Goal: Transaction & Acquisition: Obtain resource

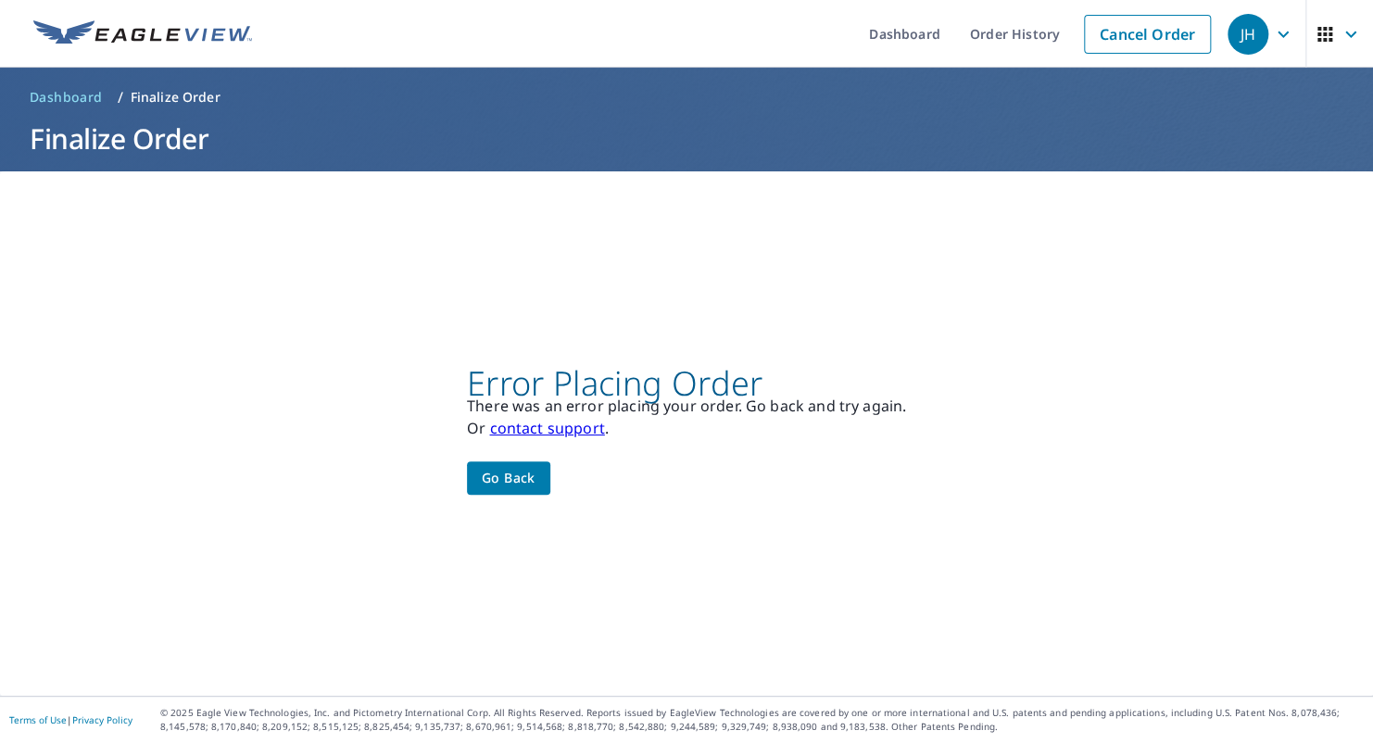
click at [498, 476] on span "Go back" at bounding box center [509, 478] width 54 height 23
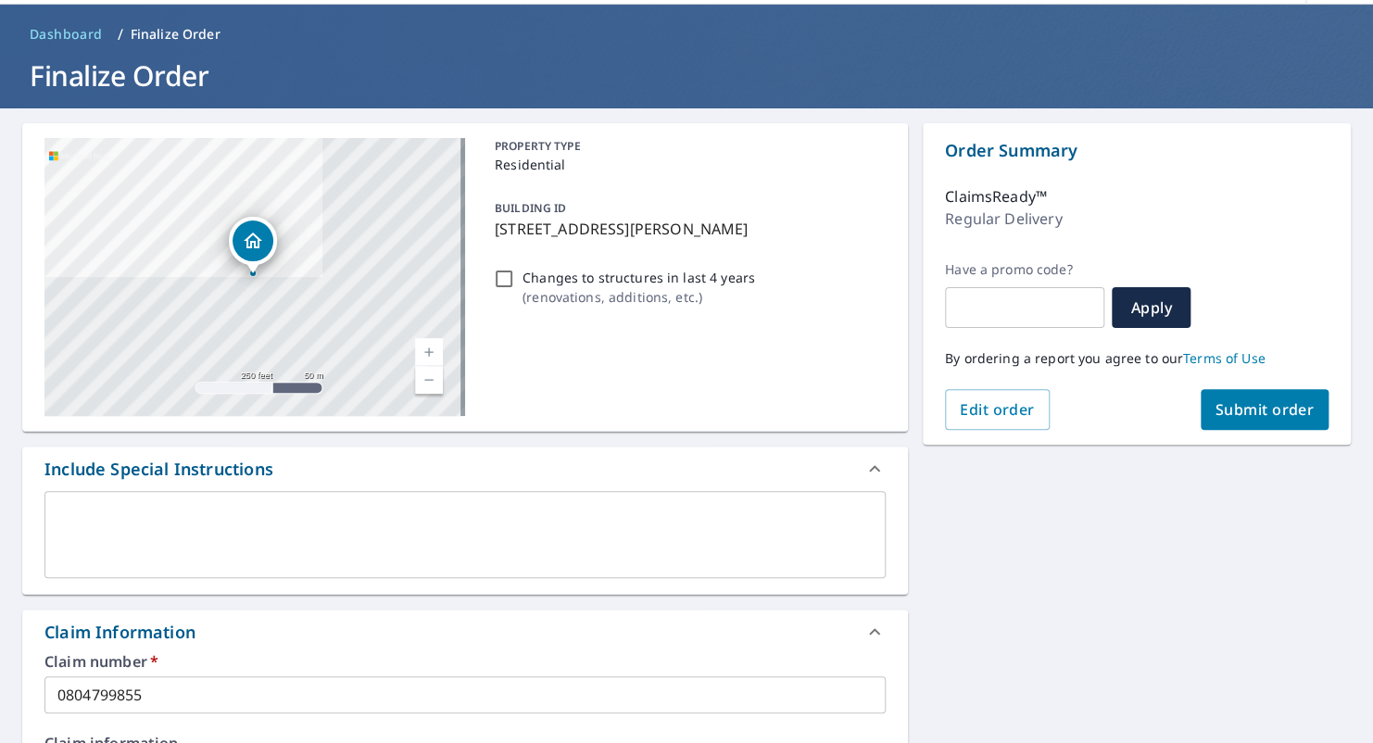
scroll to position [93, 0]
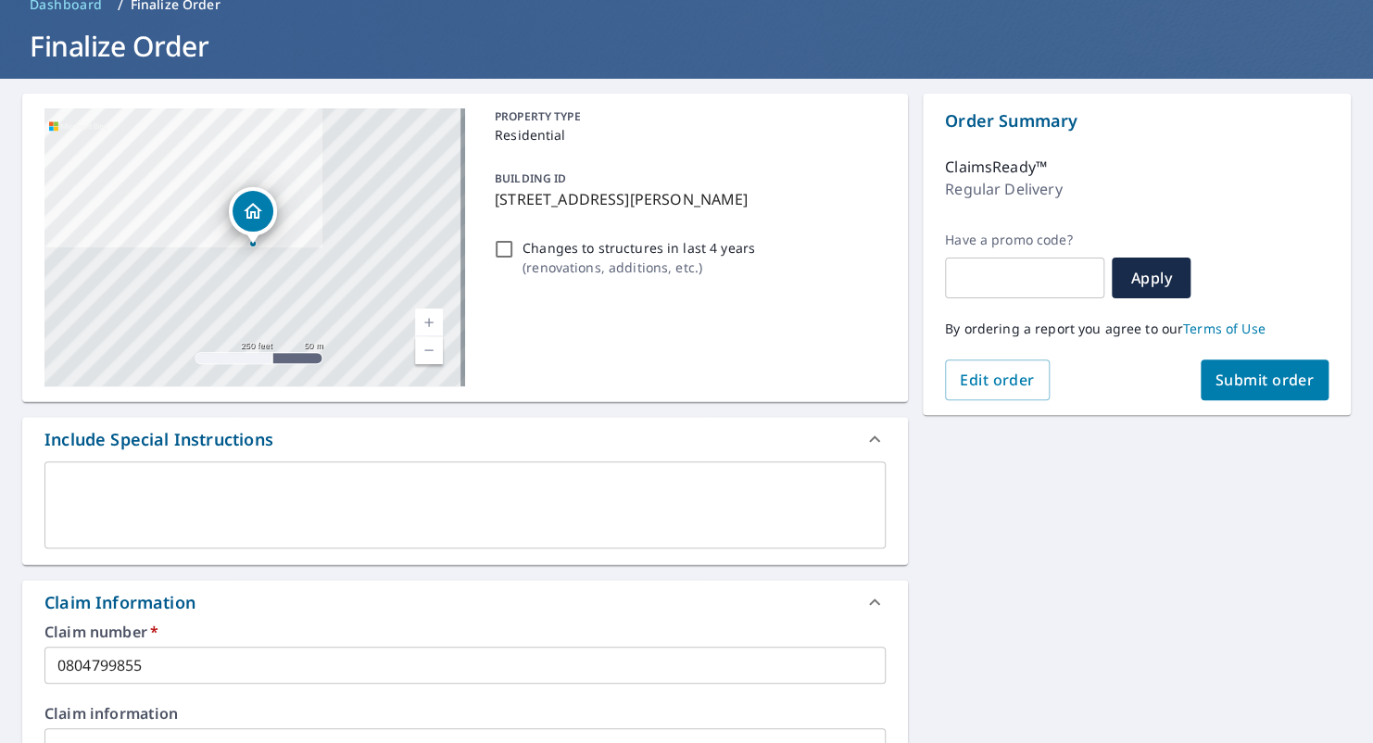
click at [188, 657] on input "0804799855" at bounding box center [464, 665] width 841 height 37
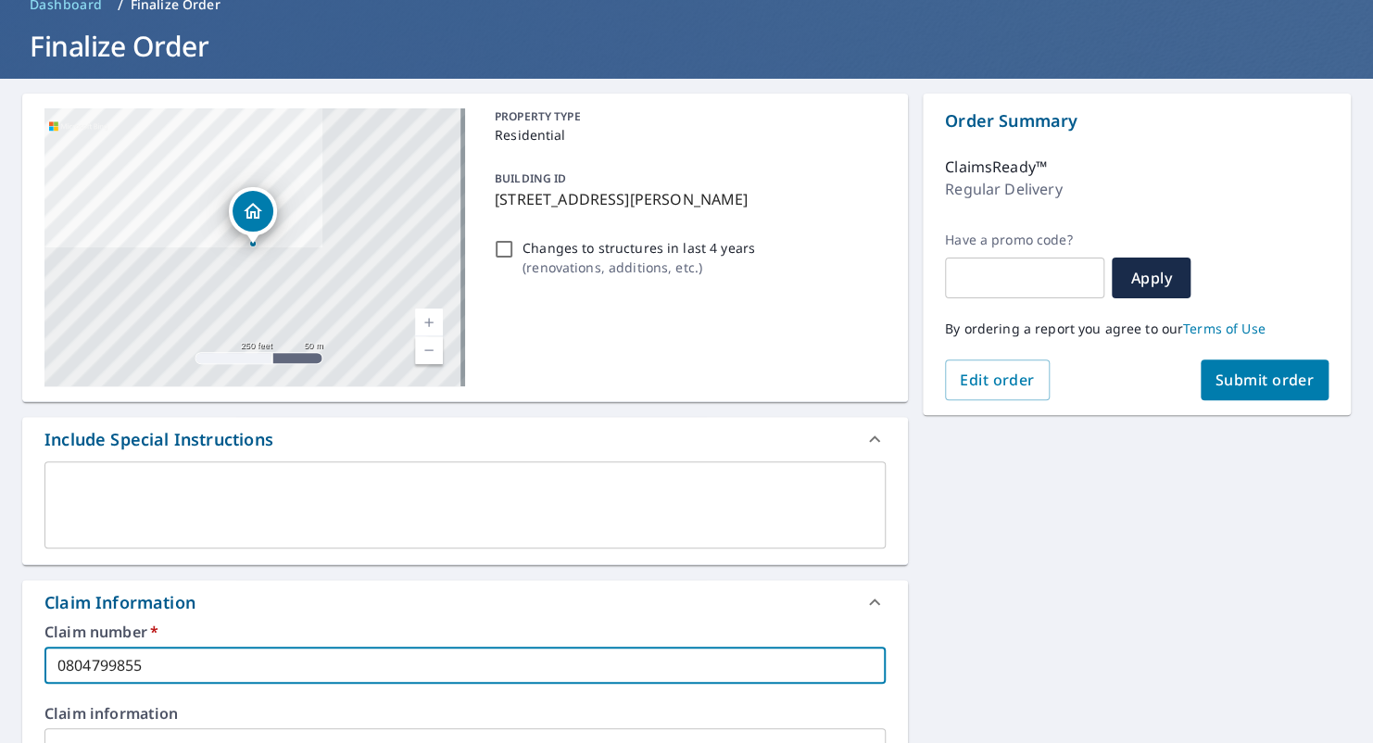
drag, startPoint x: 183, startPoint y: 667, endPoint x: -6, endPoint y: 665, distance: 188.1
click at [0, 665] on html "JH JH Dashboard Order History Cancel Order JH Dashboard / Finalize Order Finali…" at bounding box center [686, 371] width 1373 height 743
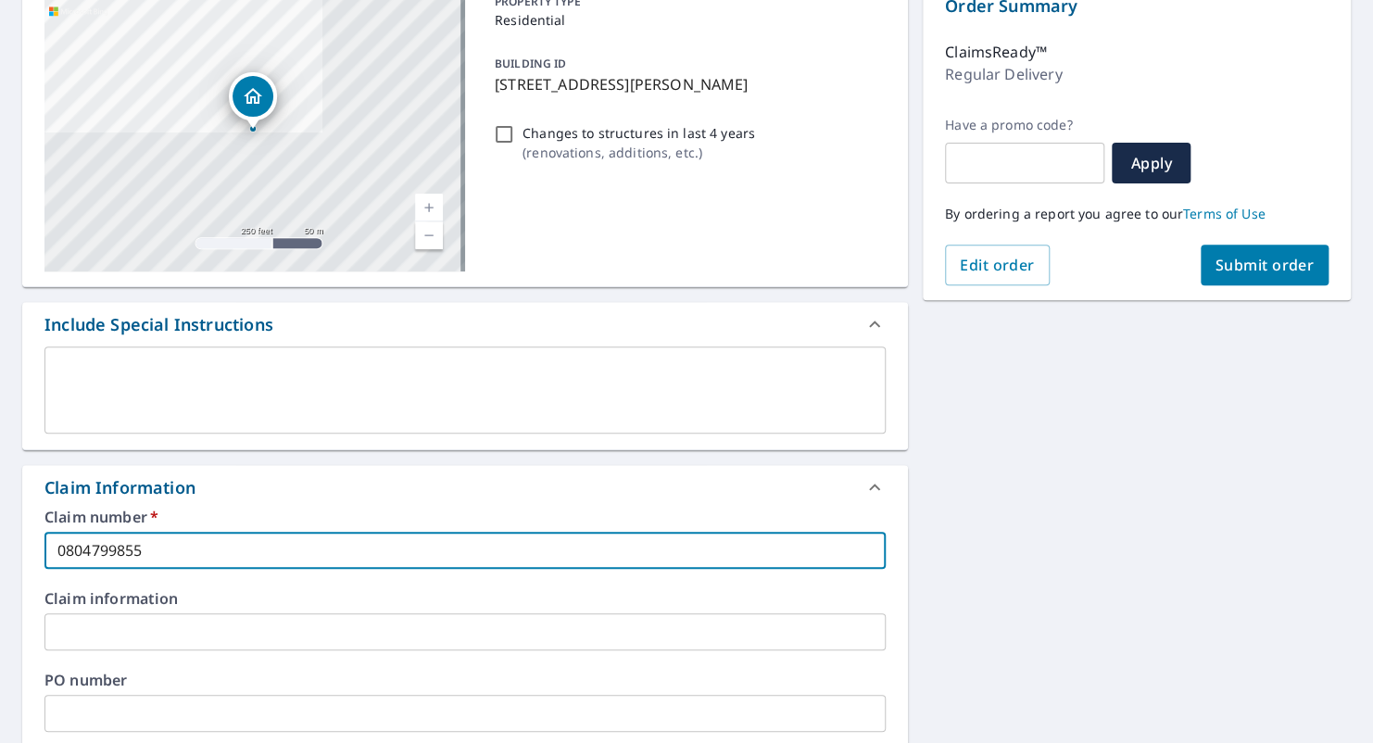
scroll to position [371, 0]
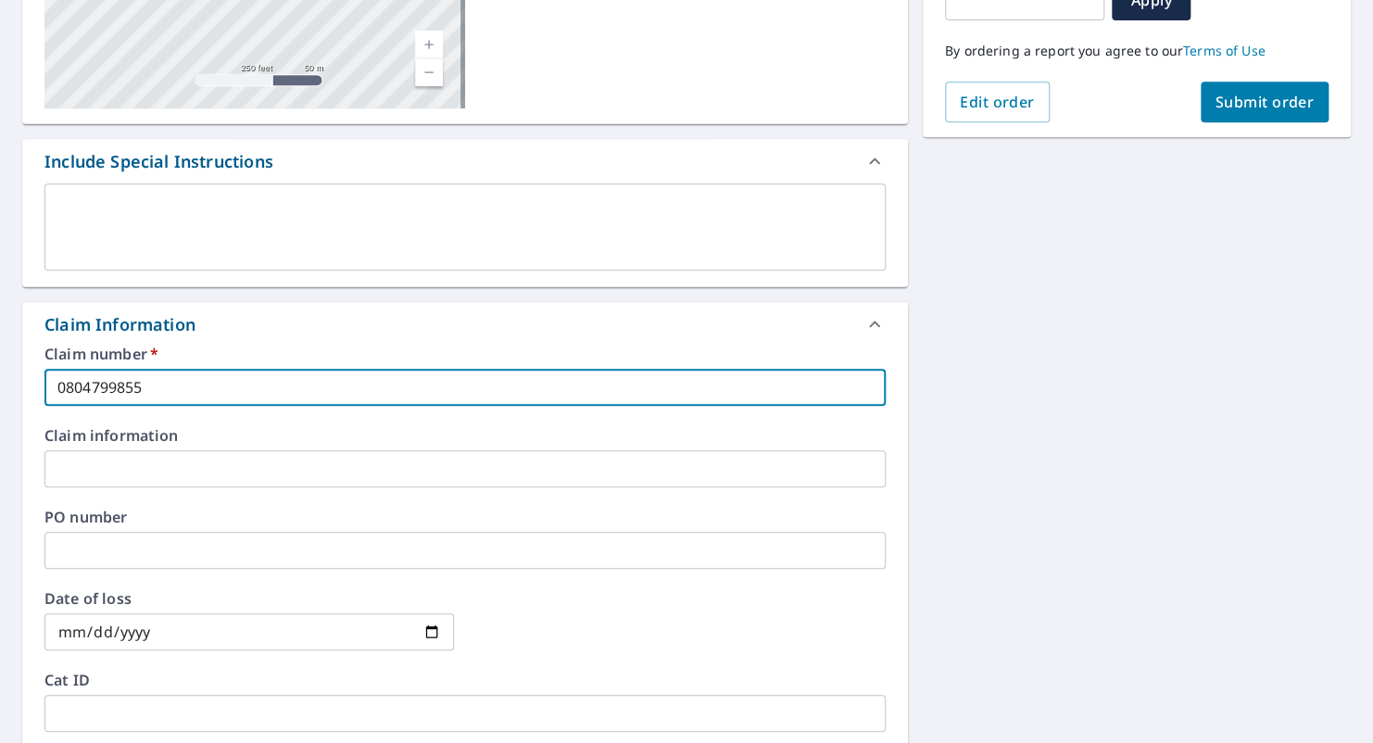
click at [1235, 95] on span "Submit order" at bounding box center [1265, 102] width 99 height 20
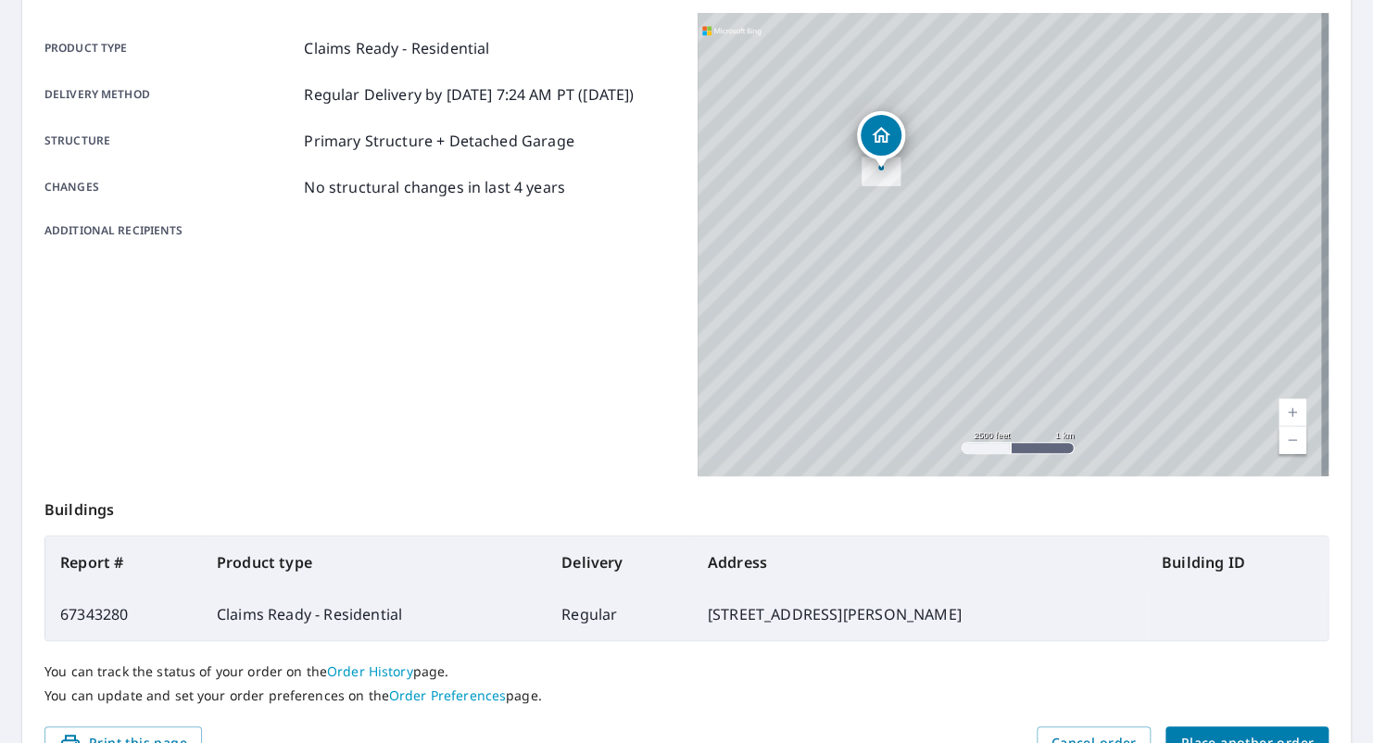
scroll to position [278, 0]
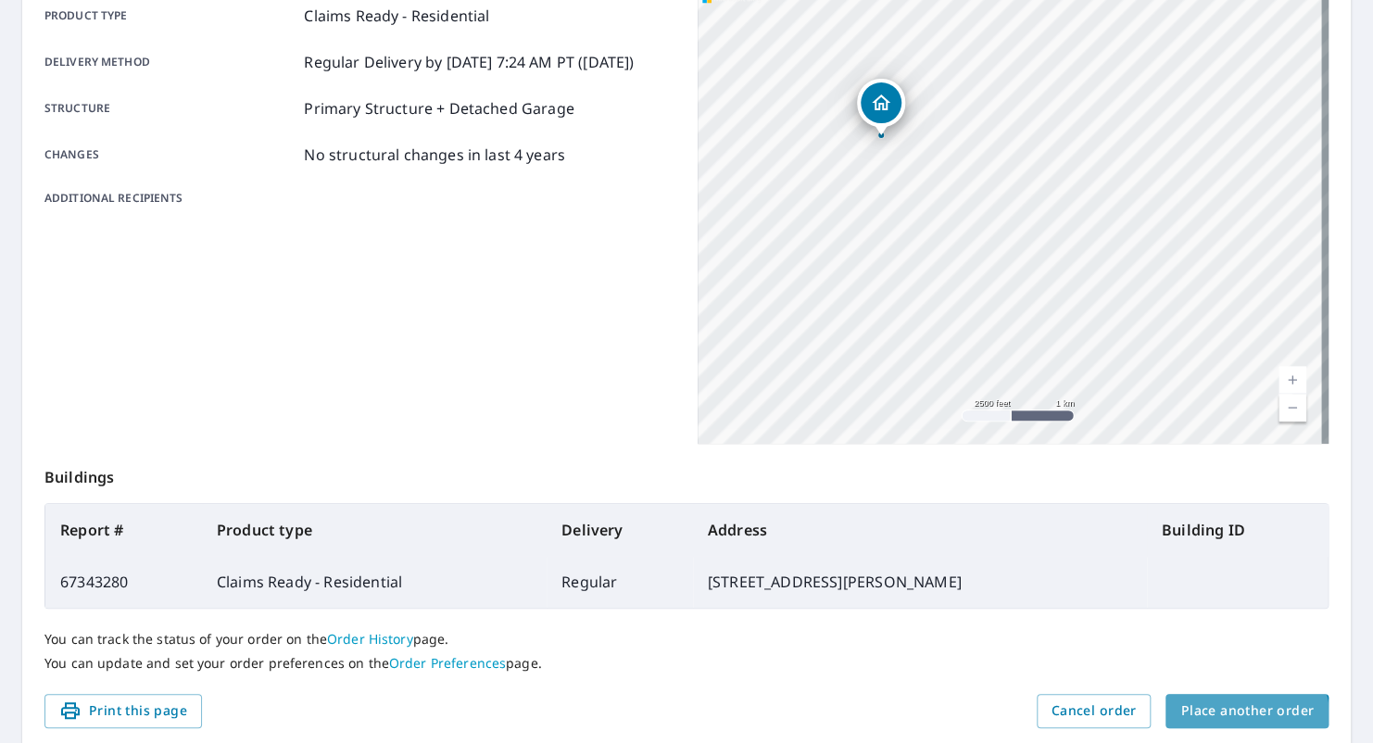
click at [1234, 717] on span "Place another order" at bounding box center [1246, 711] width 133 height 23
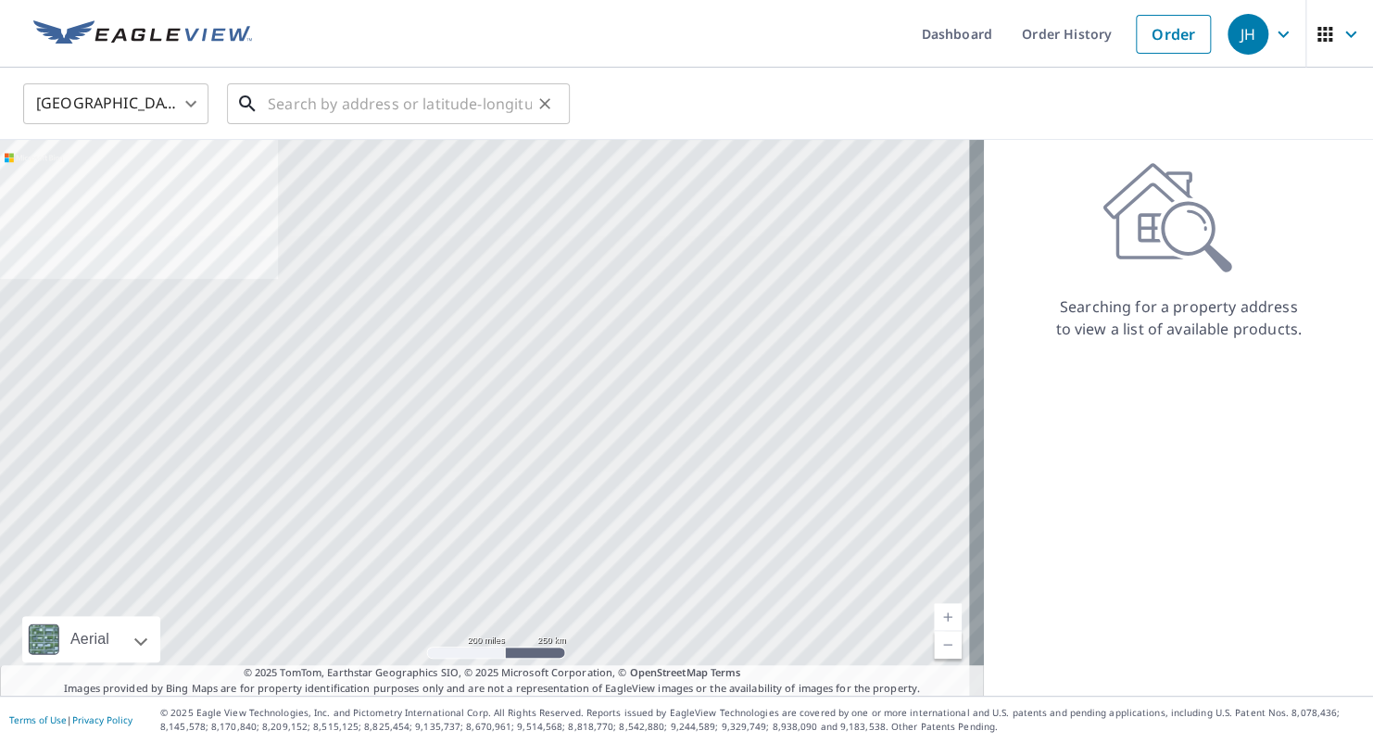
click at [338, 112] on input "text" at bounding box center [400, 104] width 264 height 52
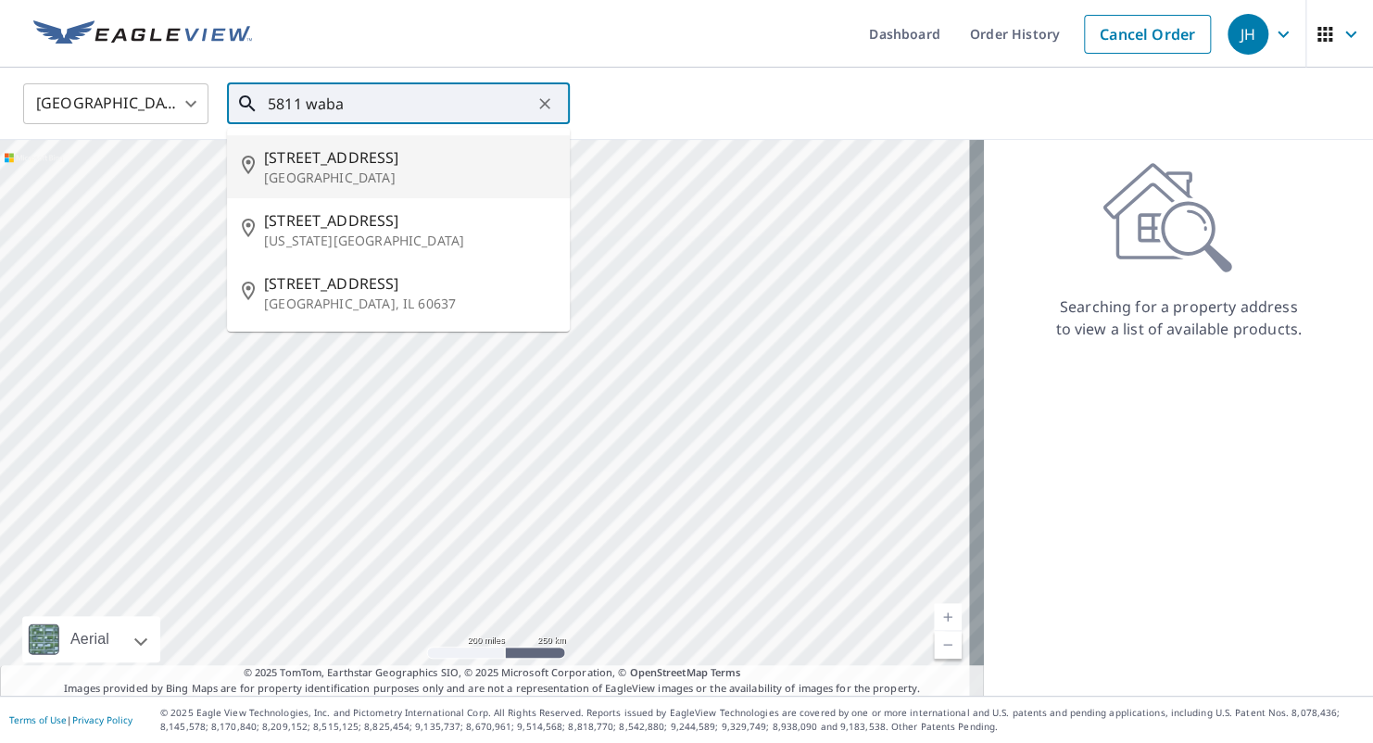
click at [442, 146] on span "[STREET_ADDRESS]" at bounding box center [409, 157] width 291 height 22
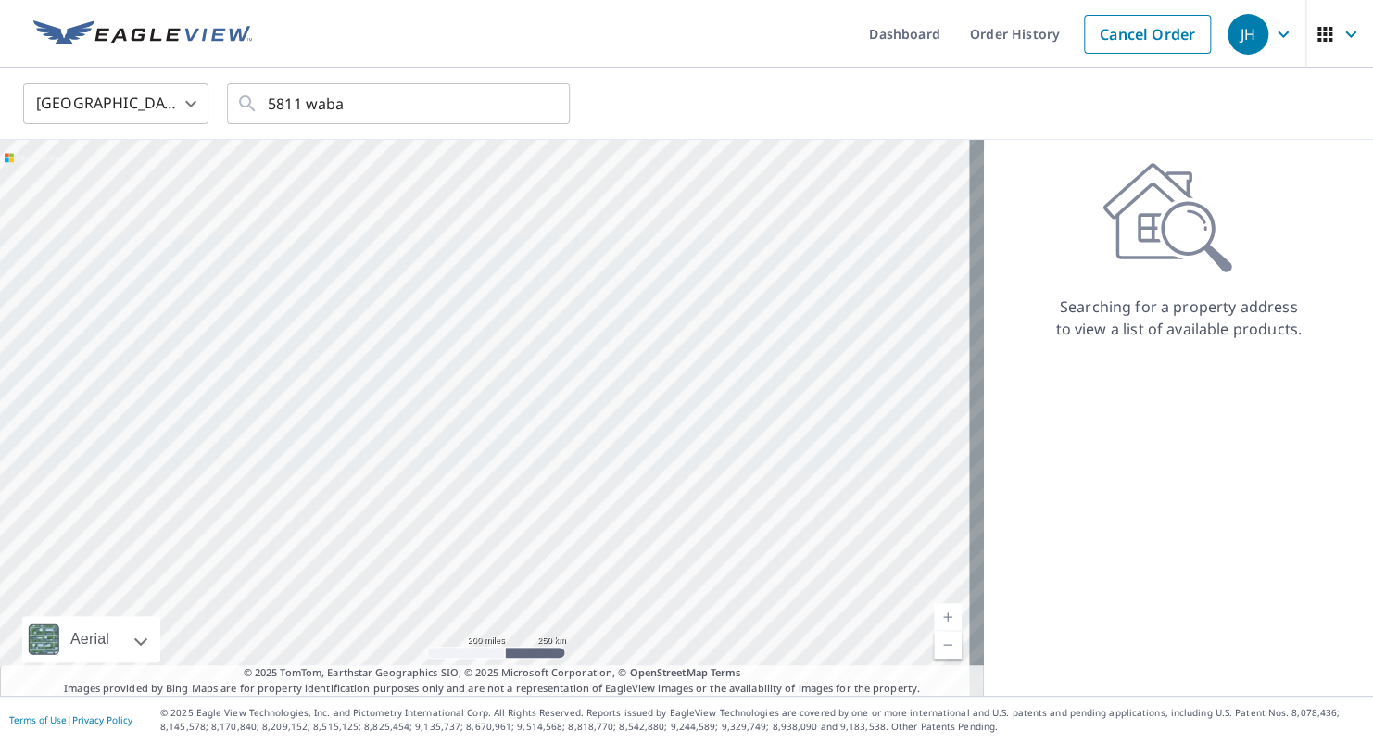
type input "[STREET_ADDRESS]"
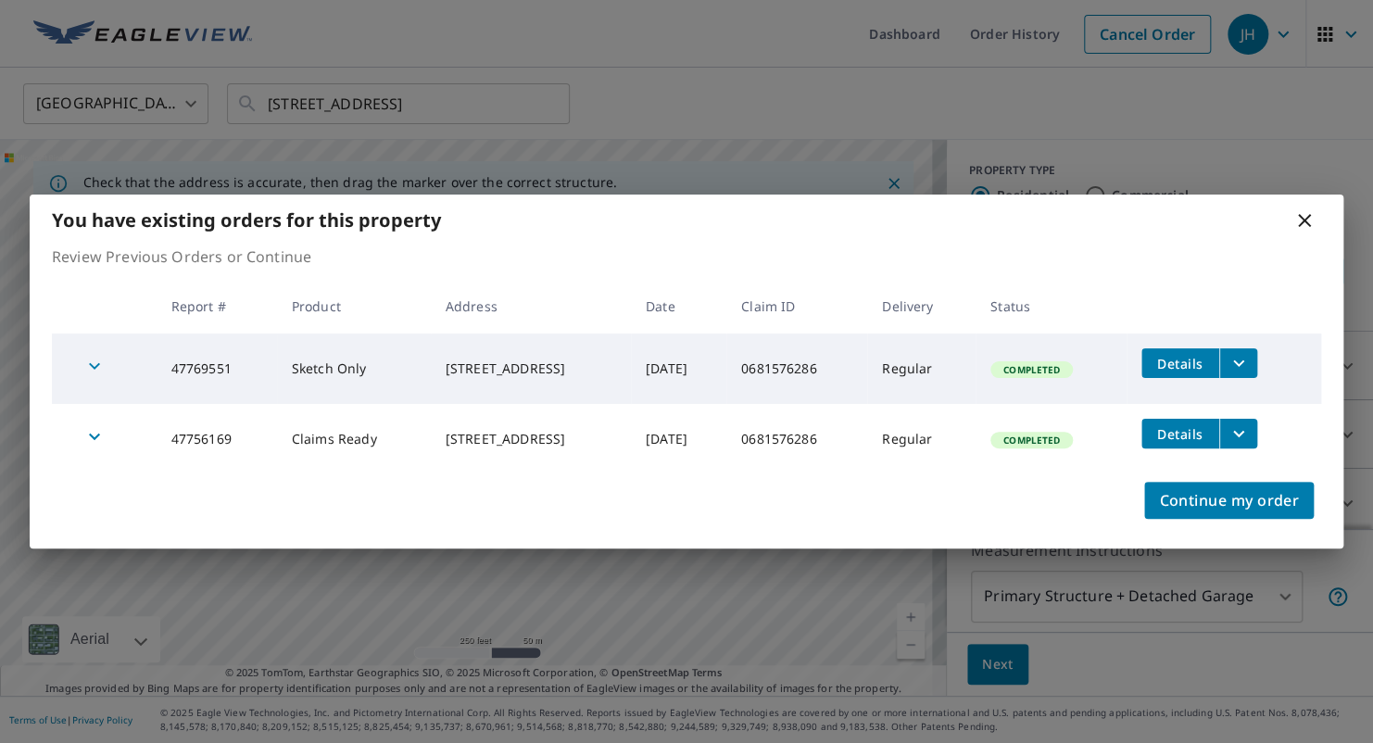
click at [1250, 355] on icon "filesDropdownBtn-47769551" at bounding box center [1239, 363] width 22 height 22
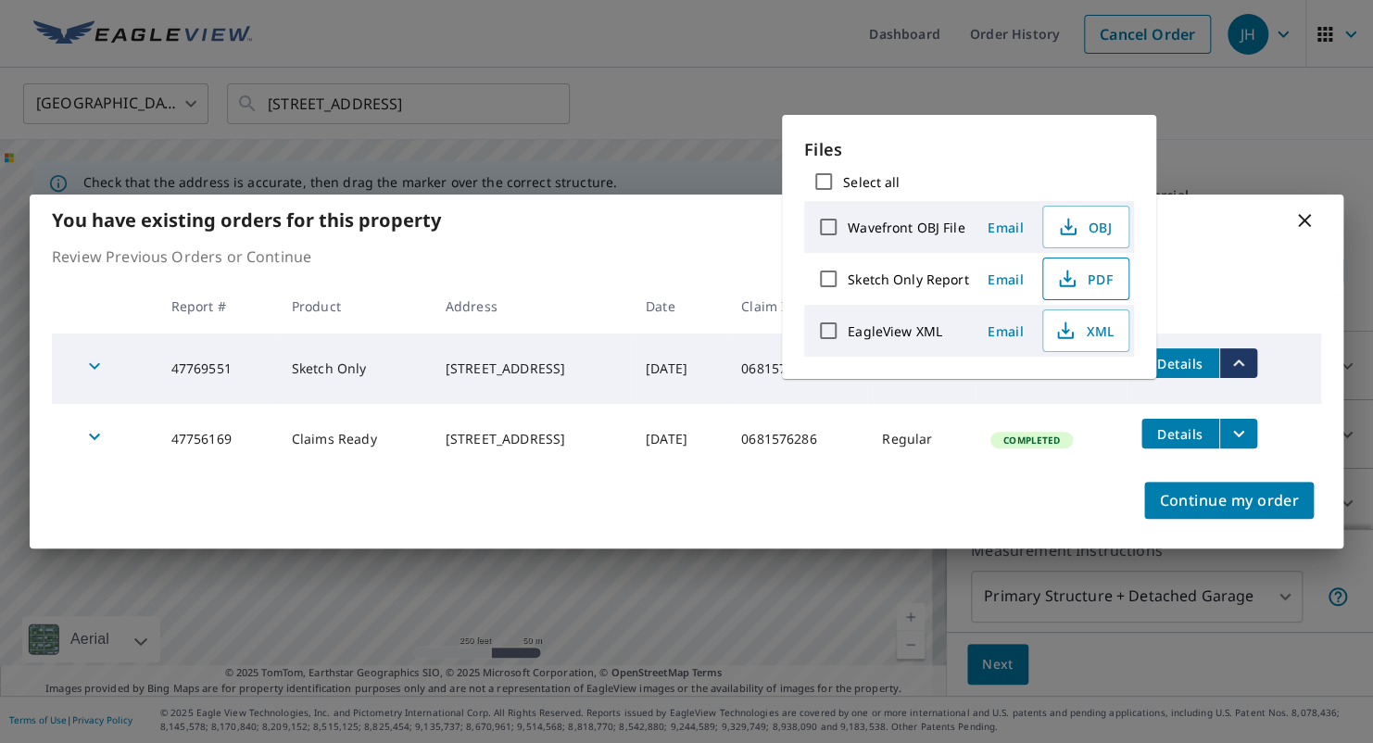
click at [1090, 285] on span "PDF" at bounding box center [1083, 279] width 59 height 22
